Goal: Browse casually

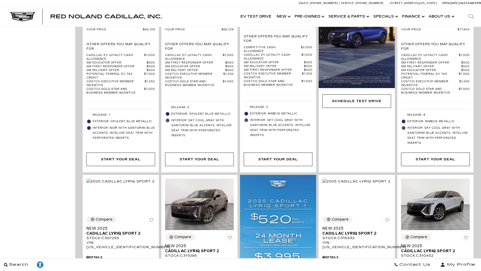
scroll to position [1640, 0]
